Goal: Navigation & Orientation: Find specific page/section

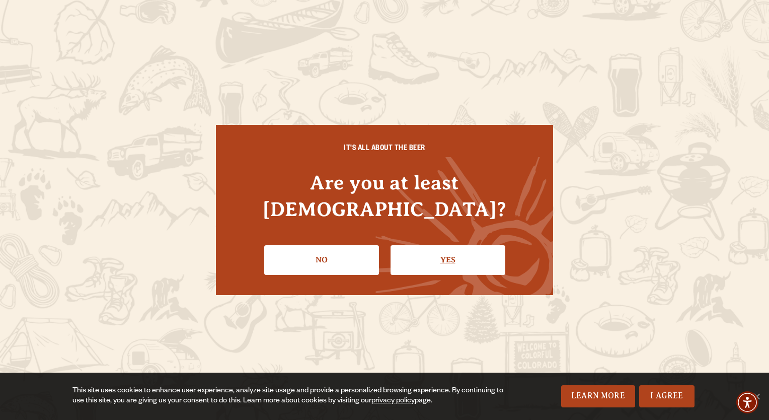
click at [465, 255] on link "Yes" at bounding box center [448, 259] width 115 height 29
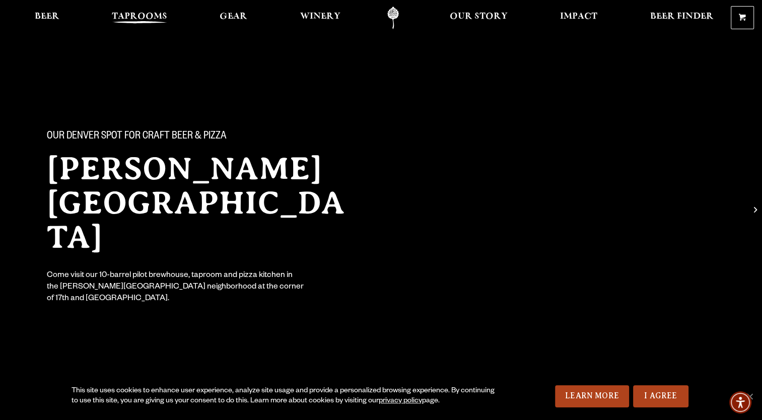
click at [145, 17] on span "Taprooms" at bounding box center [139, 17] width 55 height 8
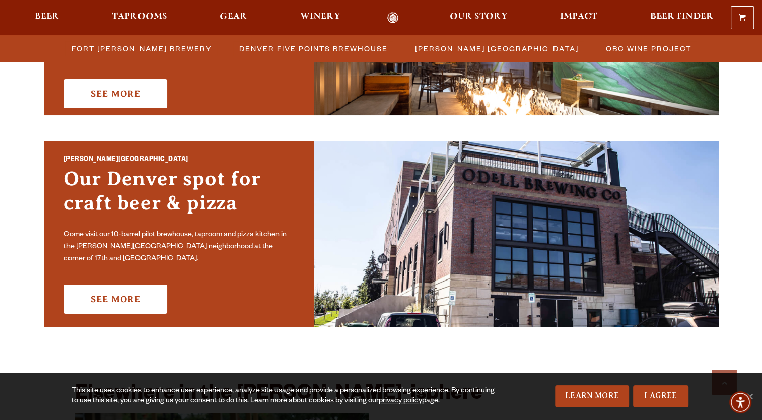
scroll to position [664, 0]
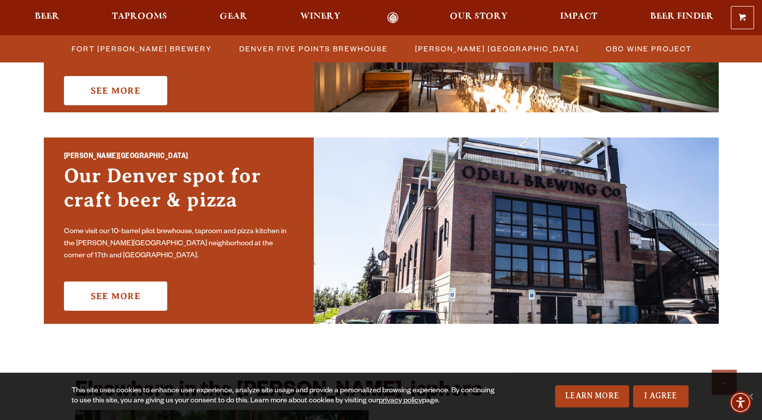
click at [731, 140] on div "Fort [PERSON_NAME] Brewery The Founding Home of [PERSON_NAME] Brewing Known for…" at bounding box center [381, 191] width 725 height 1004
